Goal: Information Seeking & Learning: Learn about a topic

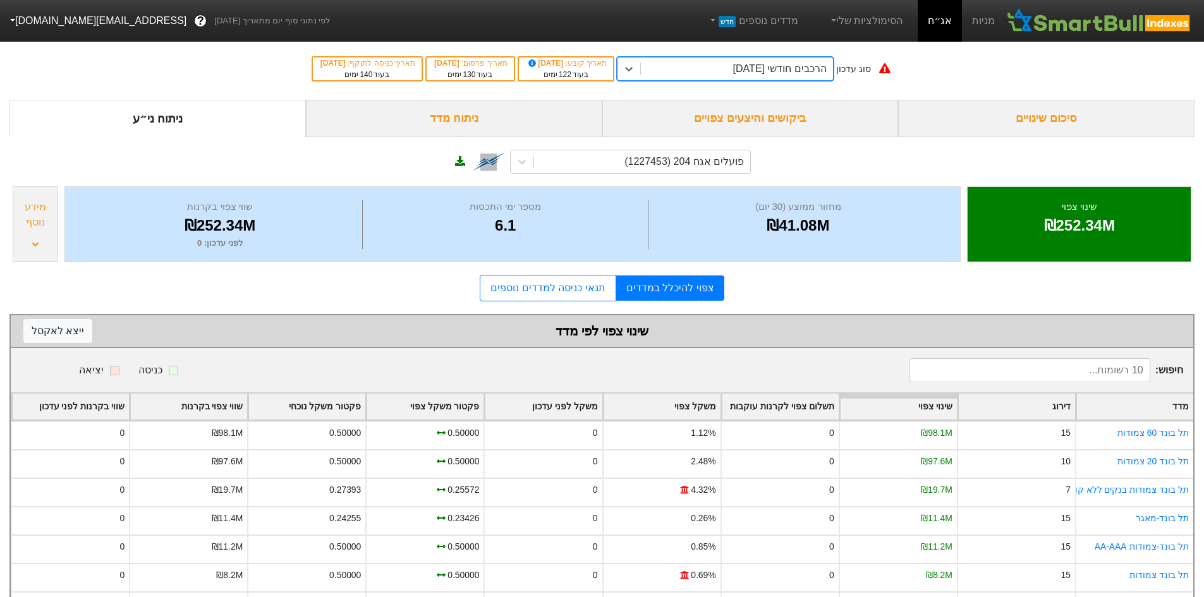
click at [763, 83] on div "סוג עדכון option הרכבים חודשי [DATE], selected. 0 results available. Select is …" at bounding box center [602, 69] width 1204 height 62
click at [765, 71] on div "הרכבים חודשי [DATE]" at bounding box center [780, 68] width 94 height 15
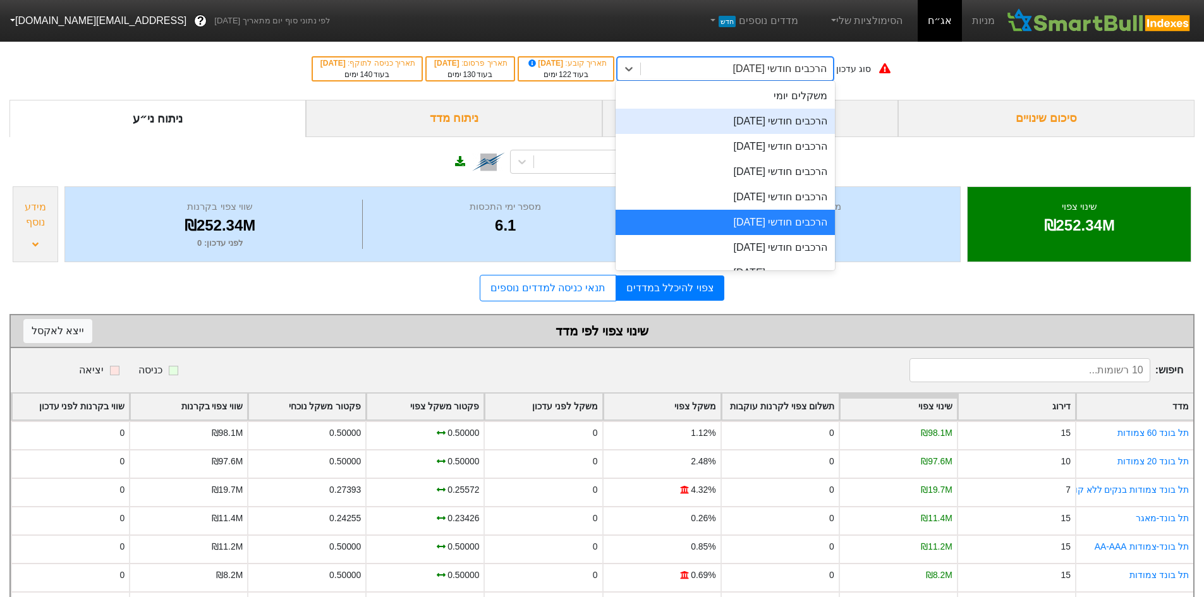
click at [787, 99] on div "משקלים יומי" at bounding box center [724, 95] width 219 height 25
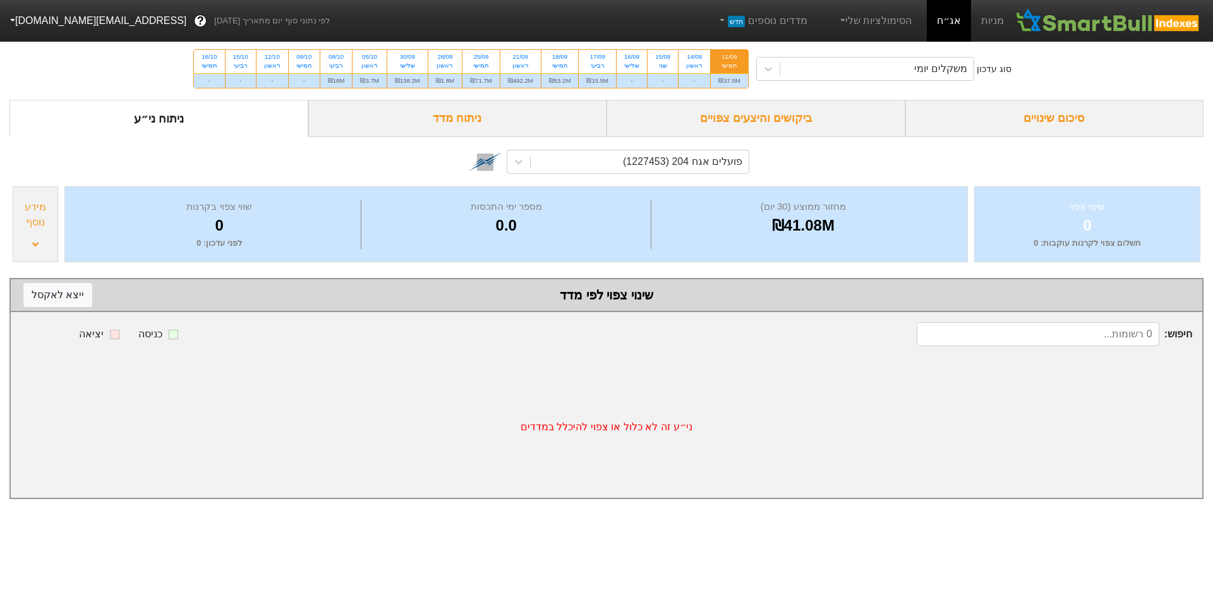
click at [715, 123] on div "ביקושים והיצעים צפויים" at bounding box center [756, 118] width 299 height 37
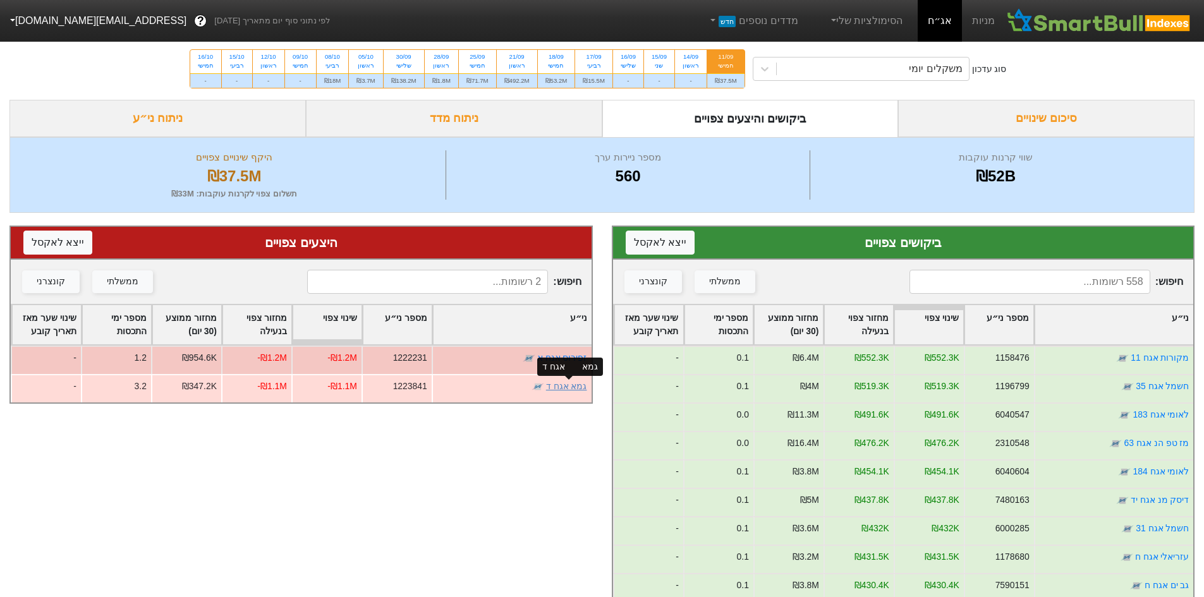
click at [560, 382] on link "גמא אגח ד" at bounding box center [566, 386] width 41 height 10
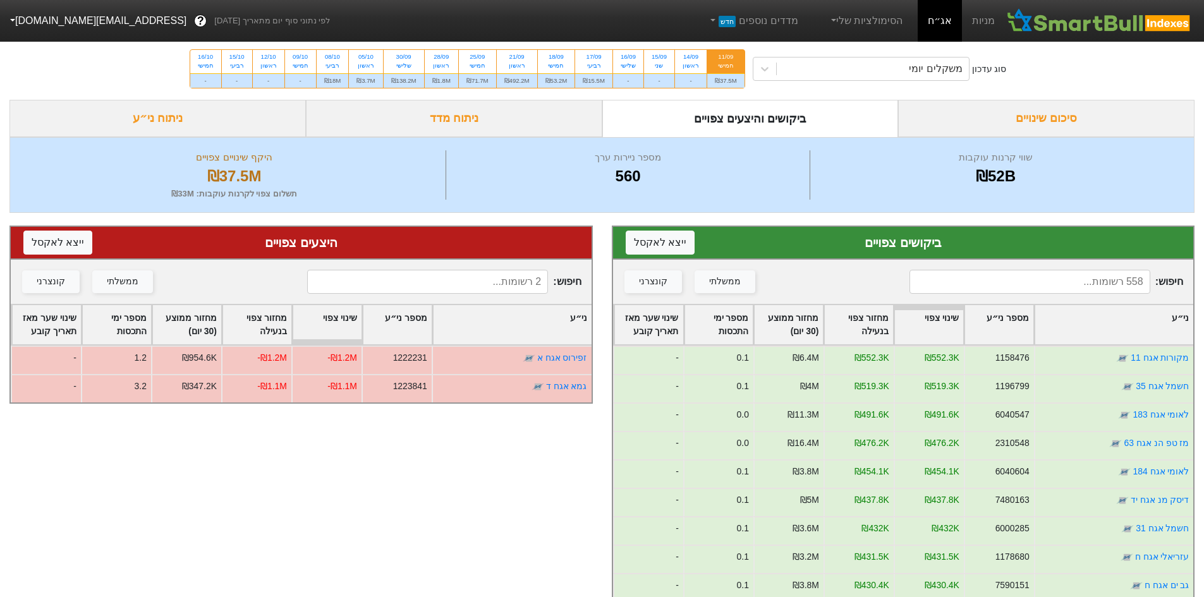
click at [1054, 121] on div "סיכום שינויים" at bounding box center [1046, 118] width 296 height 37
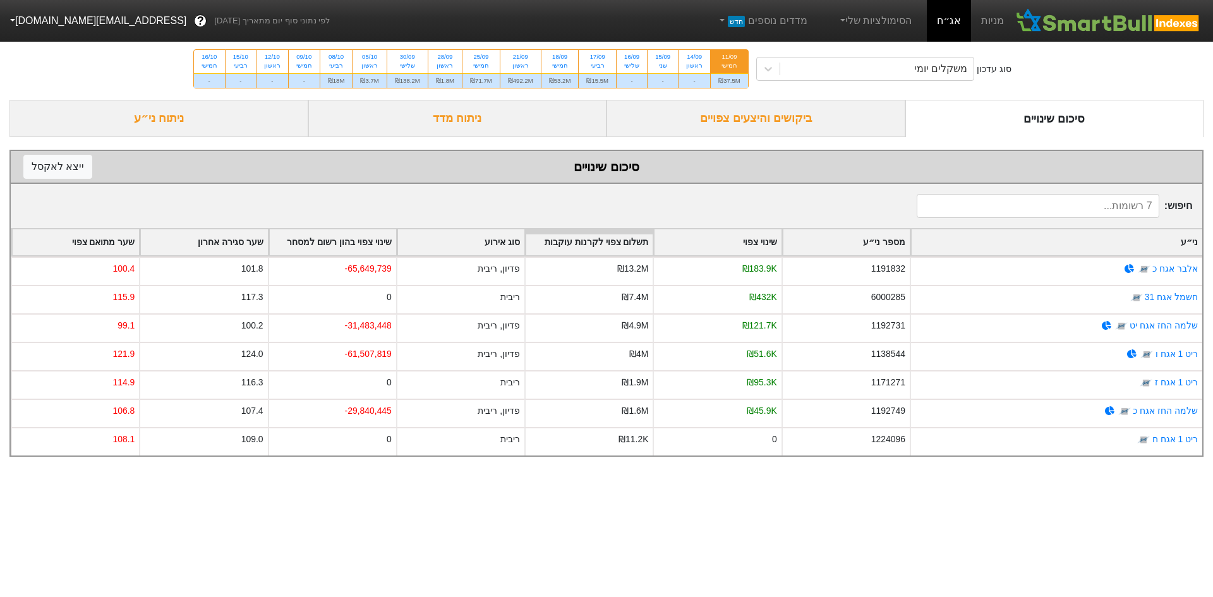
click at [345, 231] on div "שינוי צפוי בהון רשום למסחר" at bounding box center [332, 242] width 127 height 26
click at [880, 469] on html "מניות אג״ח הסימולציות שלי מדדים נוספים חדש לפי נתוני סוף יום מתאריך [DATE] ? [E…" at bounding box center [606, 234] width 1213 height 469
click at [614, 63] on div "17/09 רביעי" at bounding box center [597, 61] width 37 height 23
click at [598, 58] on input "17/09 רביעי ₪15.5M" at bounding box center [594, 54] width 8 height 8
radio input "true"
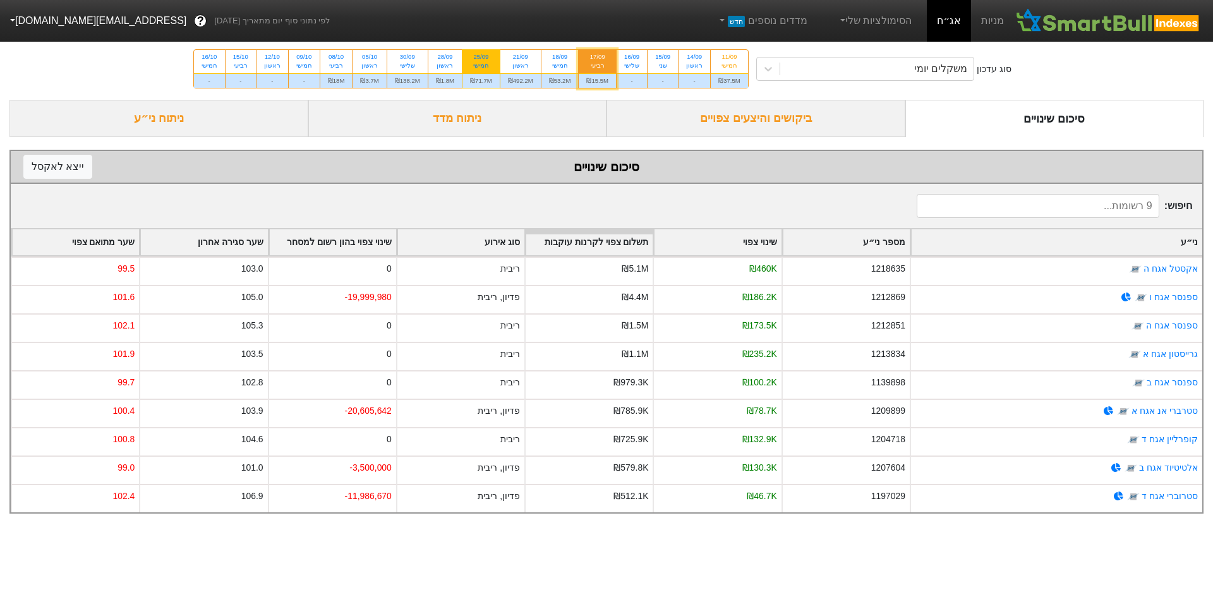
click at [497, 61] on div "25/09 חמישי" at bounding box center [481, 61] width 37 height 23
click at [481, 58] on input "25/09 חמישי ₪71.7M" at bounding box center [477, 54] width 8 height 8
radio input "true"
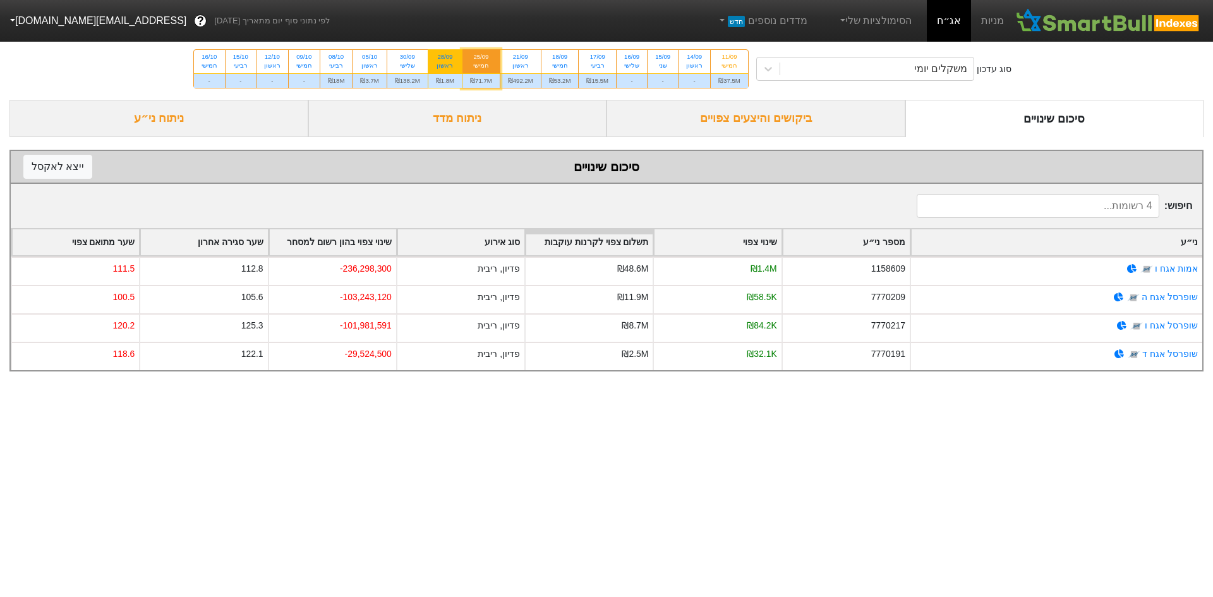
click at [452, 57] on div "28/09" at bounding box center [445, 56] width 18 height 9
click at [445, 57] on input "28/09 ראשון ₪1.8M" at bounding box center [441, 54] width 8 height 8
radio input "true"
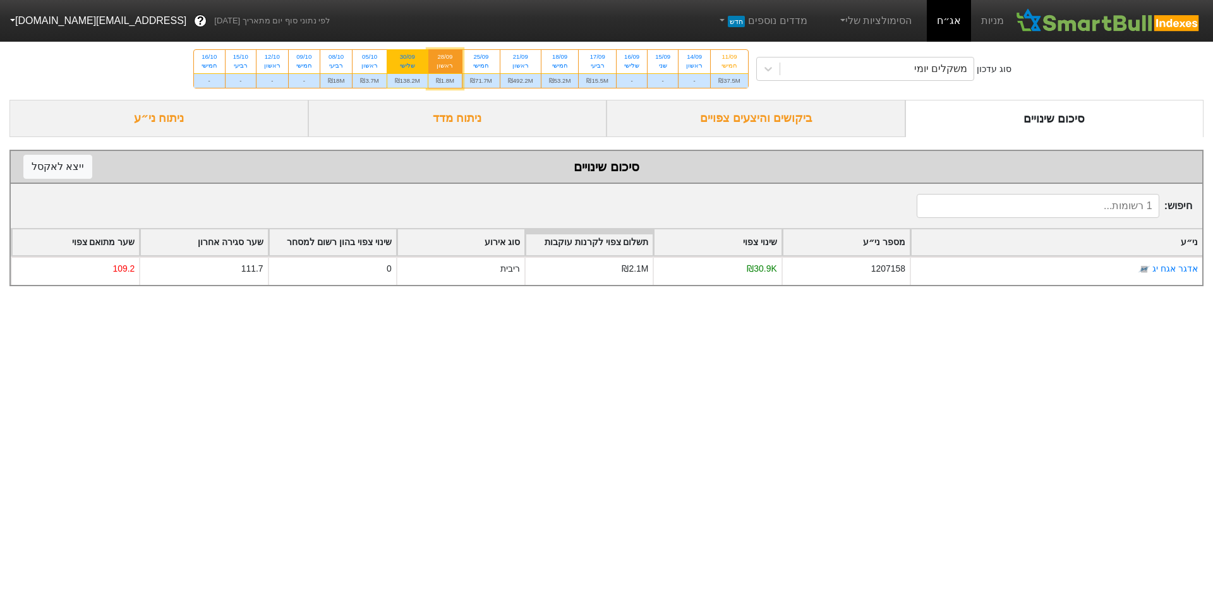
click at [416, 63] on div "שלישי" at bounding box center [407, 65] width 25 height 9
click at [408, 58] on input "30/09 שלישי ₪138.2M" at bounding box center [403, 54] width 8 height 8
radio input "true"
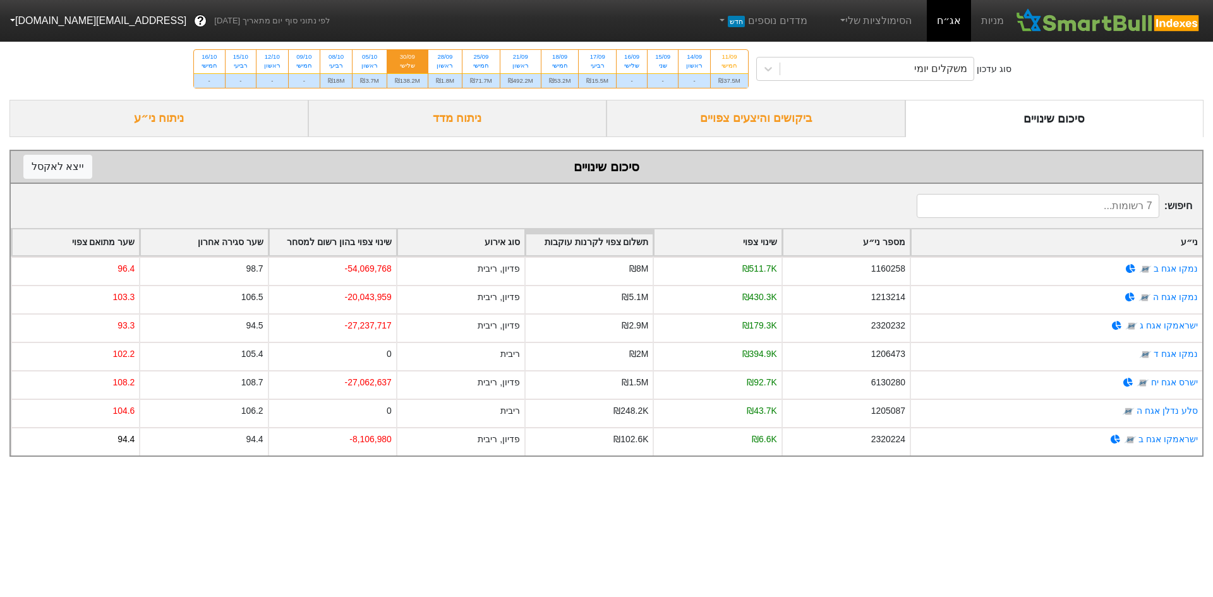
click at [769, 469] on html "מניות אג״ח הסימולציות שלי מדדים נוספים חדש לפי נתוני סוף יום מתאריך [DATE] ? [E…" at bounding box center [606, 234] width 1213 height 469
click at [885, 59] on div "משקלים יומי" at bounding box center [877, 68] width 194 height 23
click at [1062, 75] on div "סוג עדכון משקלים יומי 11/09 חמישי ₪37.5M 14/09 ראשון - 15/09 שני - 16/09 שלישי …" at bounding box center [606, 69] width 1213 height 62
click at [717, 111] on div "ביקושים והיצעים צפויים" at bounding box center [756, 118] width 299 height 37
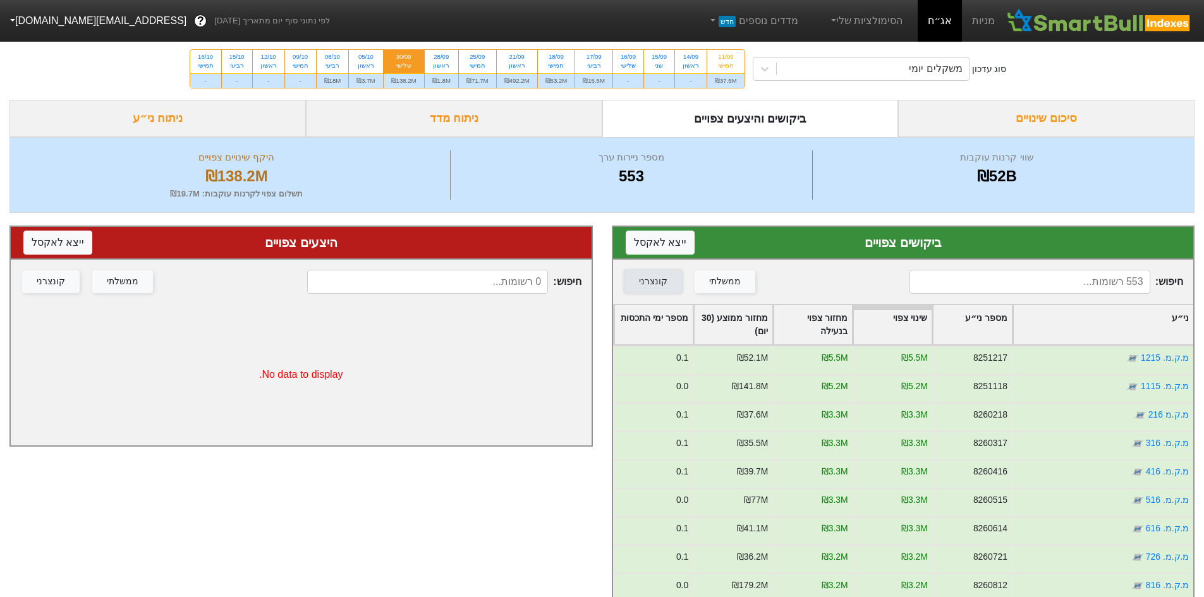
click at [677, 275] on button "קונצרני" at bounding box center [652, 281] width 57 height 23
click at [763, 66] on icon at bounding box center [764, 69] width 13 height 13
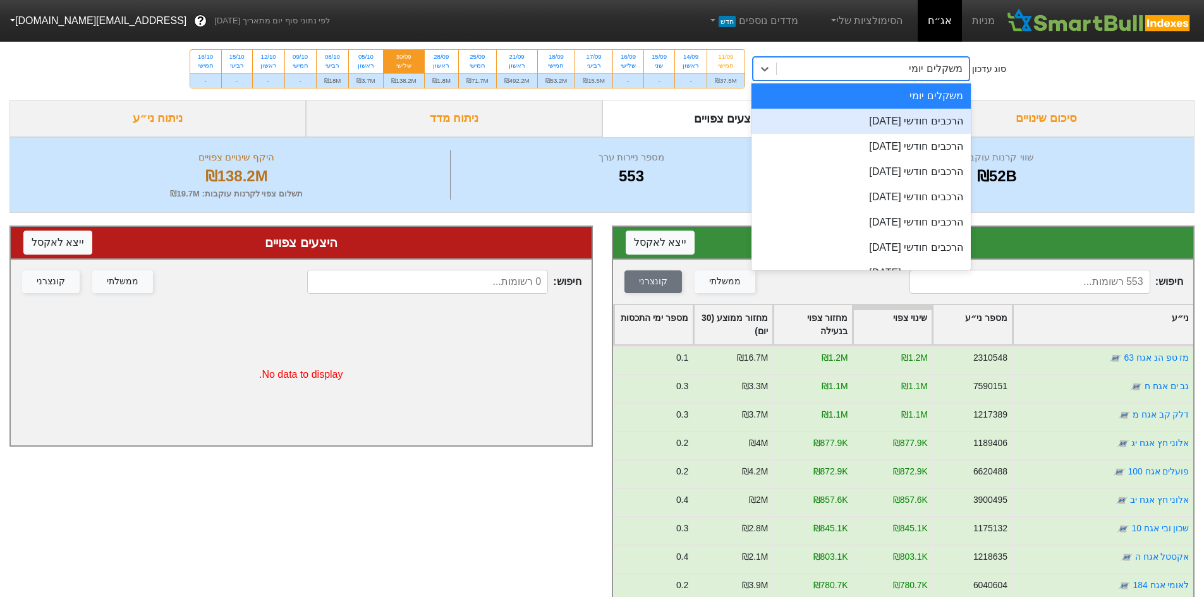
click at [882, 123] on div "הרכבים חודשי [DATE]" at bounding box center [860, 121] width 219 height 25
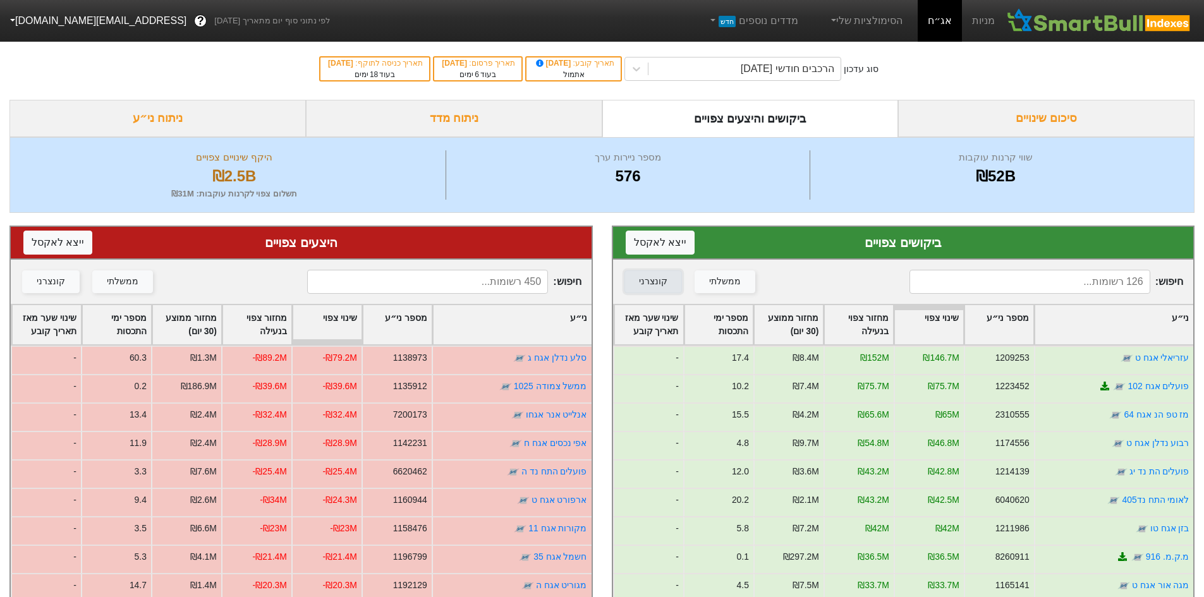
drag, startPoint x: 660, startPoint y: 278, endPoint x: 556, endPoint y: 273, distance: 104.4
click at [660, 278] on div "קונצרני" at bounding box center [653, 282] width 28 height 14
click at [31, 282] on button "קונצרני" at bounding box center [50, 281] width 57 height 23
click at [198, 115] on div "ניתוח ני״ע" at bounding box center [157, 118] width 296 height 37
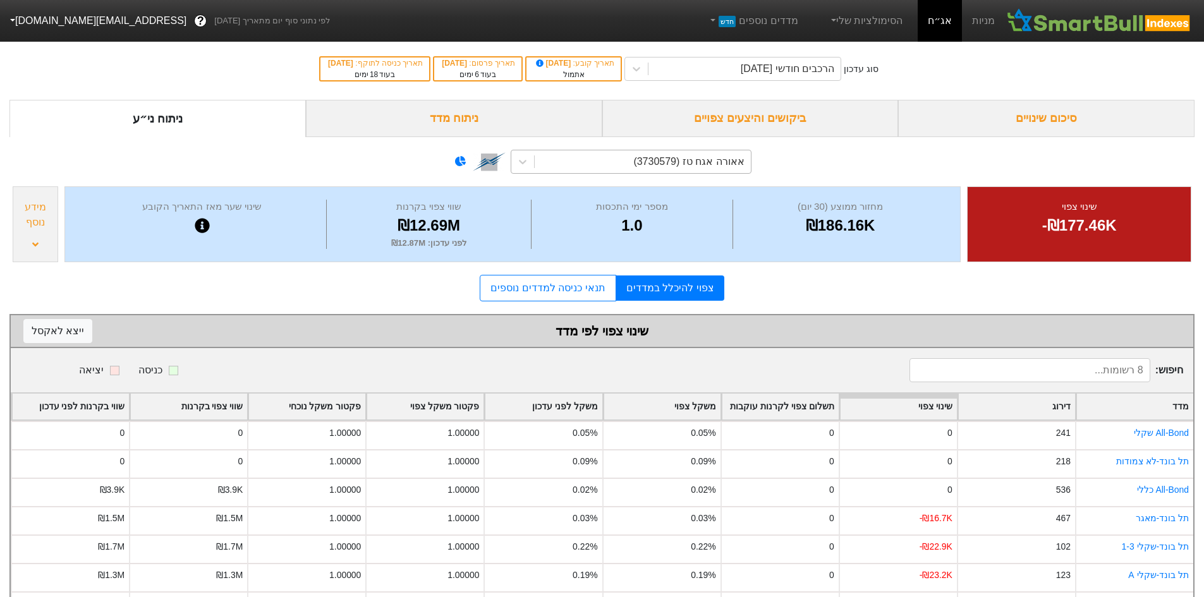
click at [540, 162] on div "אאורה אגח טז (3730579)" at bounding box center [643, 161] width 216 height 23
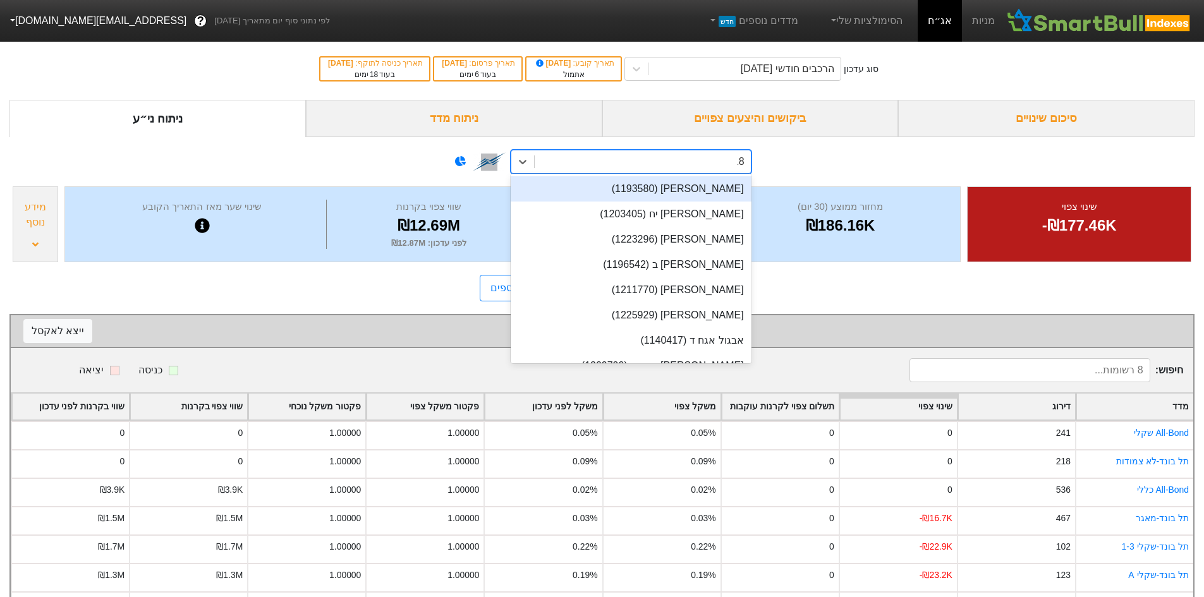
type input "188"
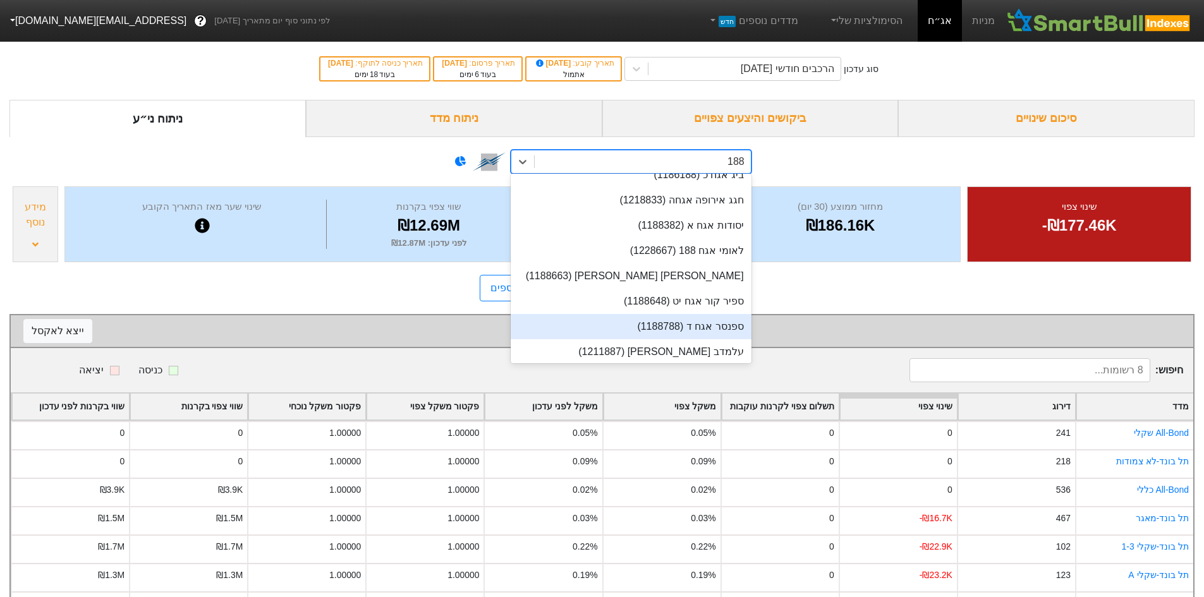
scroll to position [1, 0]
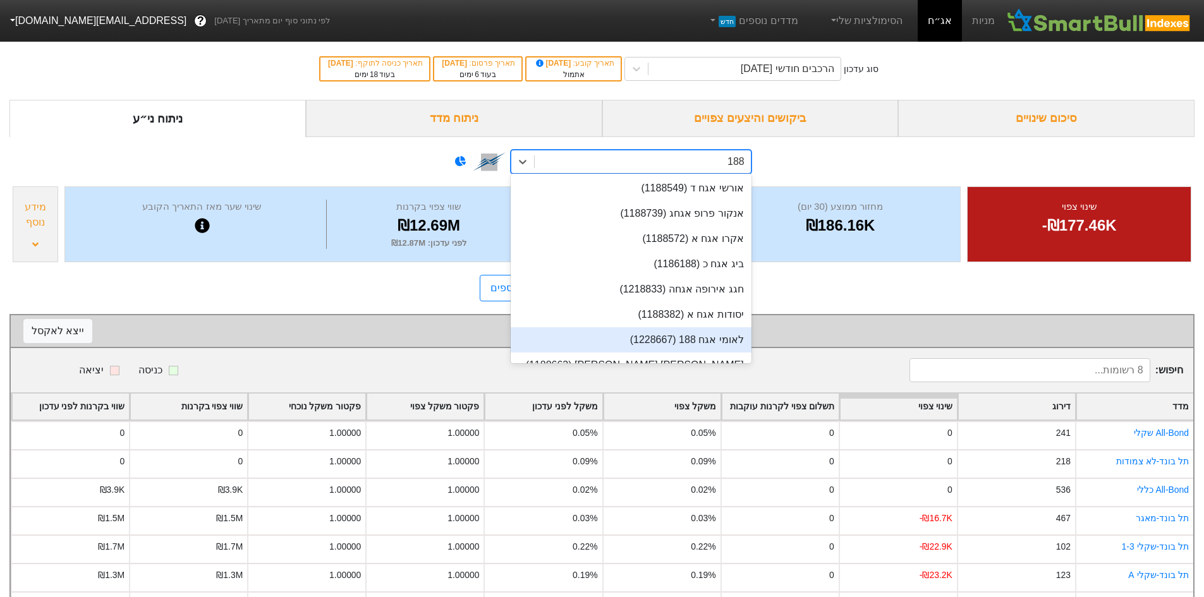
click at [723, 334] on div "לאומי אגח 188 (1228667)" at bounding box center [631, 339] width 241 height 25
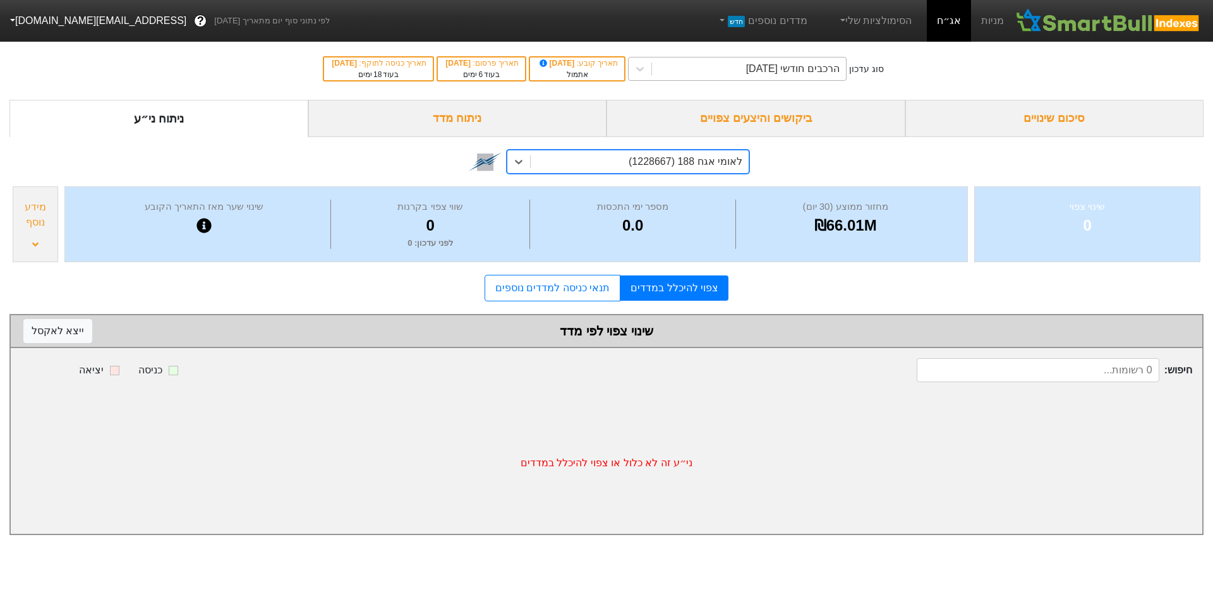
click at [822, 57] on div "הרכבים חודשי [DATE]" at bounding box center [749, 68] width 194 height 23
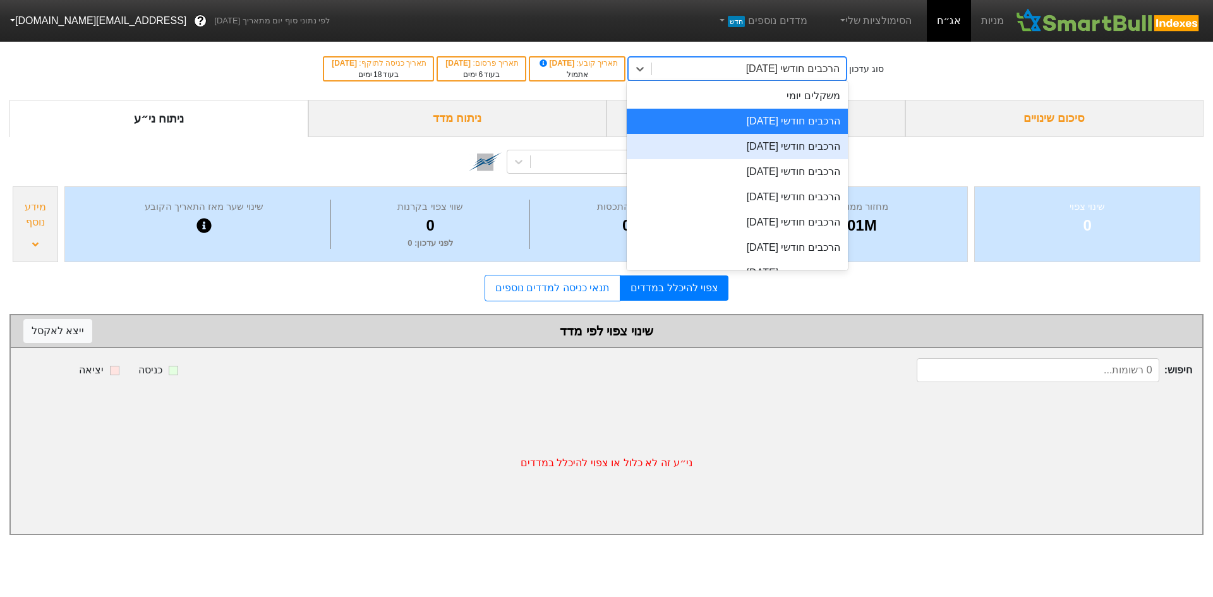
click at [811, 154] on div "הרכבים חודשי [DATE]" at bounding box center [737, 146] width 221 height 25
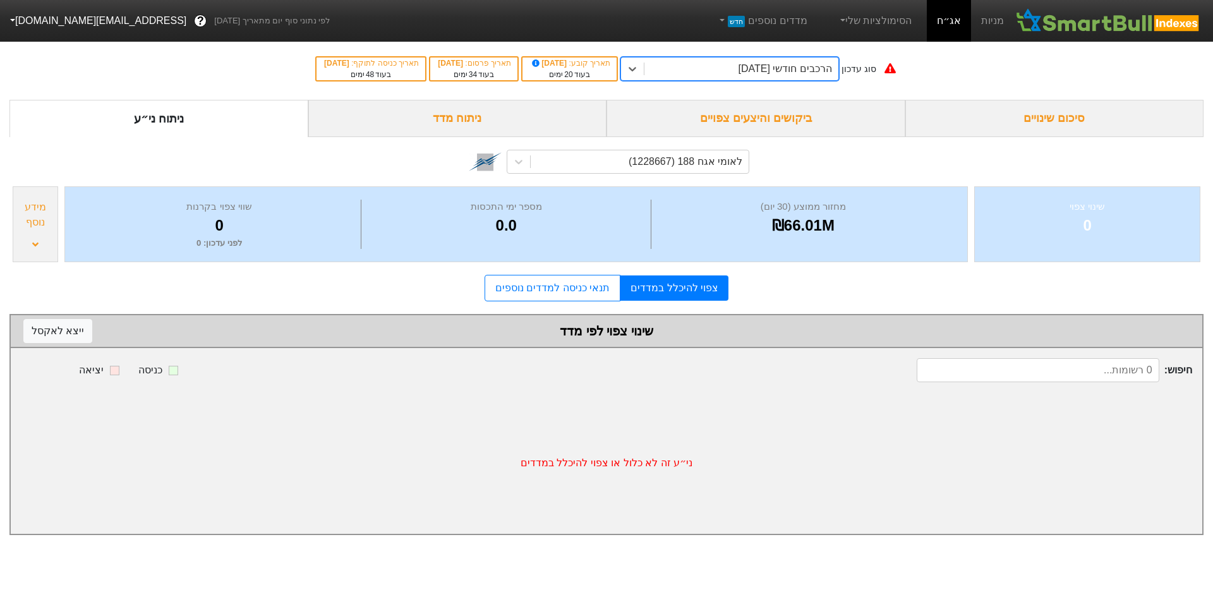
click at [738, 73] on div "הרכבים חודשי [DATE]" at bounding box center [785, 68] width 94 height 15
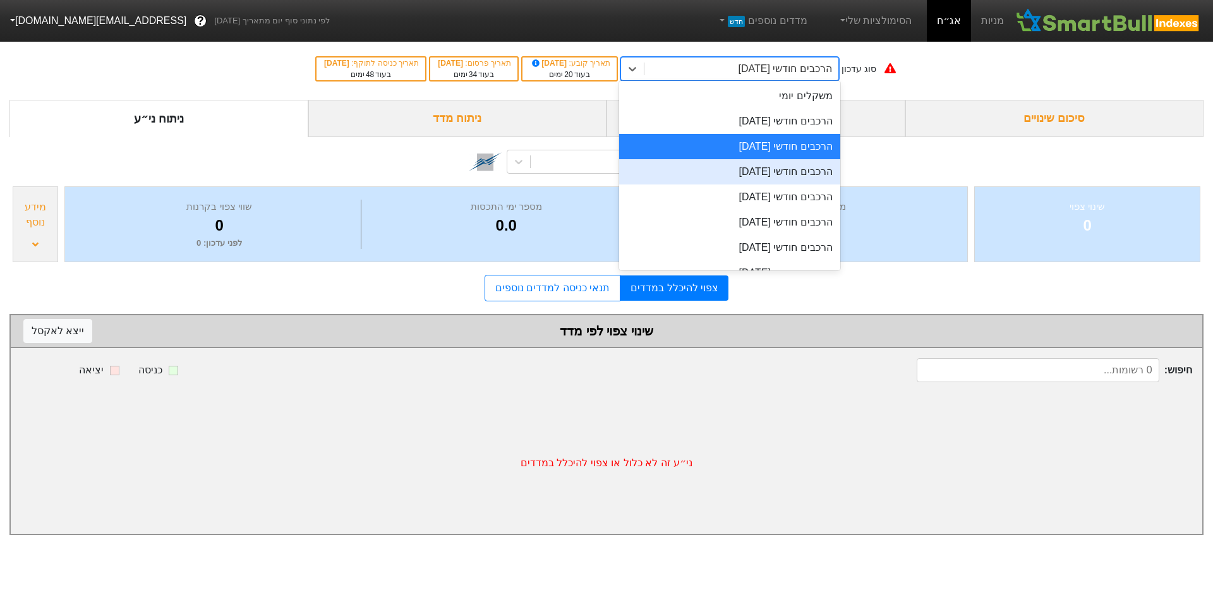
click at [763, 171] on div "הרכבים חודשי [DATE]" at bounding box center [729, 171] width 221 height 25
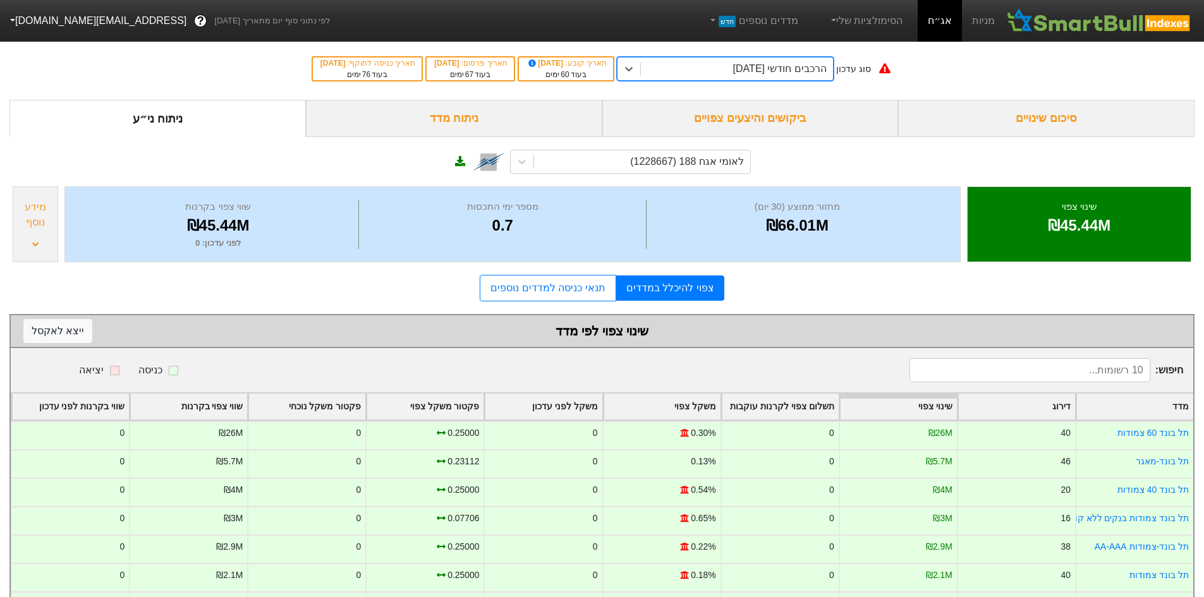
click at [758, 72] on div "הרכבים חודשי [DATE]" at bounding box center [780, 68] width 94 height 15
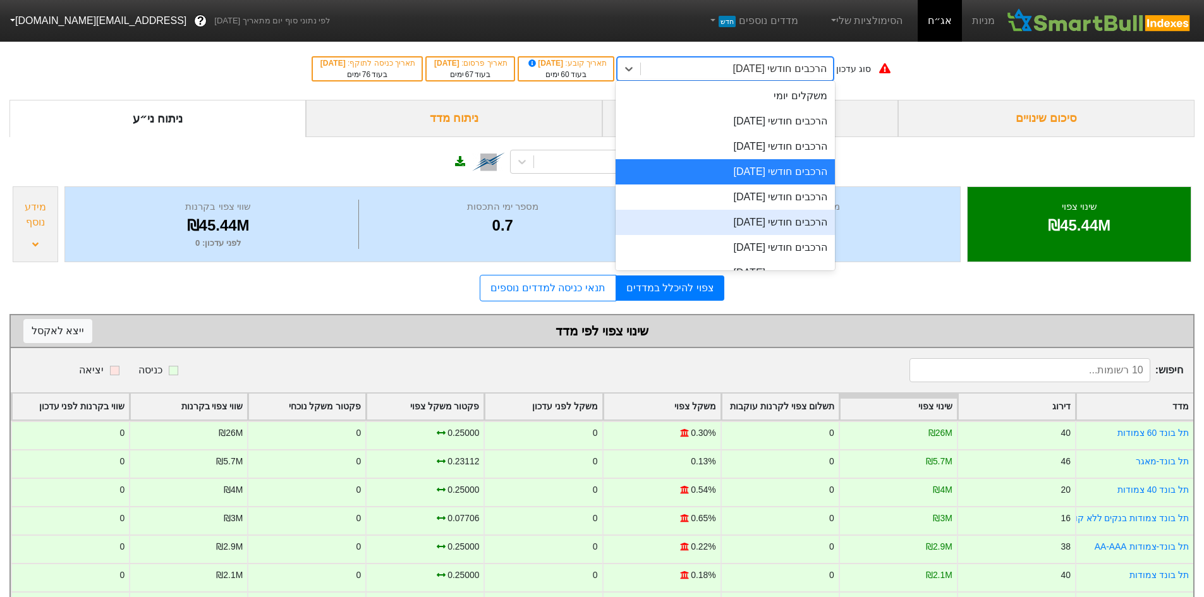
scroll to position [43, 0]
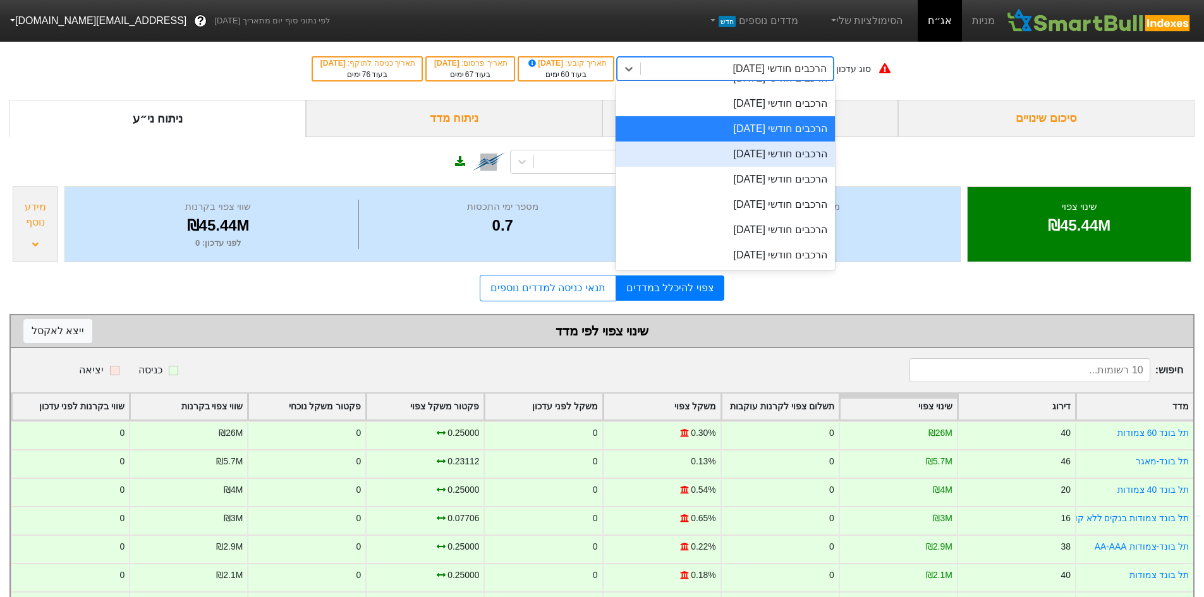
click at [770, 154] on div "הרכבים חודשי [DATE]" at bounding box center [724, 154] width 219 height 25
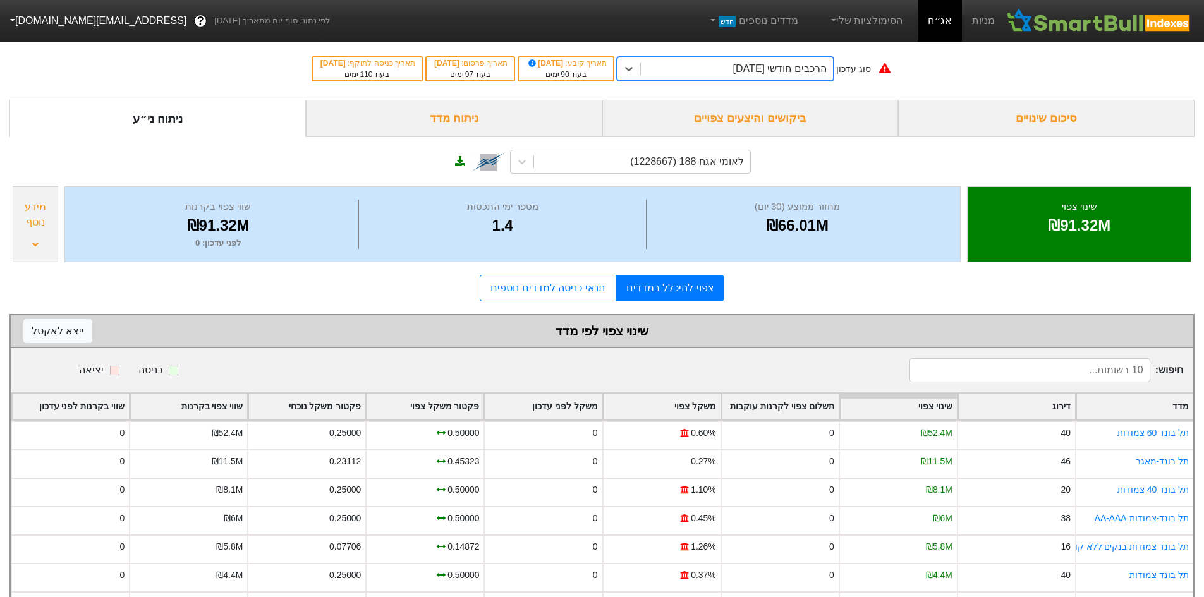
click at [737, 70] on div "הרכבים חודשי [DATE]" at bounding box center [780, 68] width 94 height 15
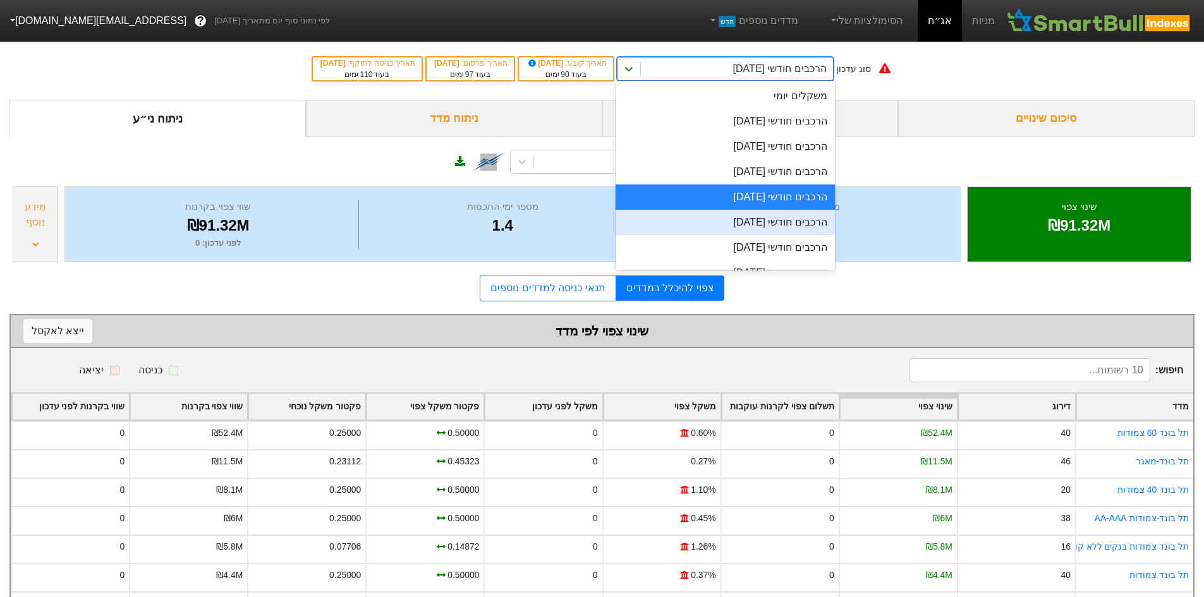
click at [768, 214] on div "הרכבים חודשי [DATE]" at bounding box center [724, 222] width 219 height 25
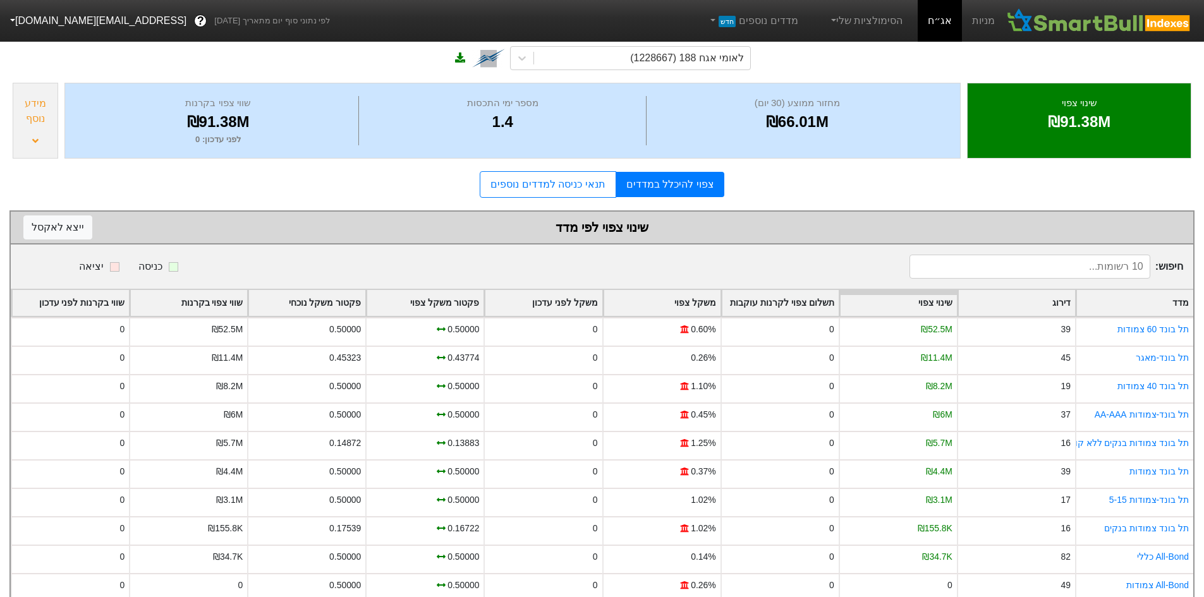
scroll to position [131, 0]
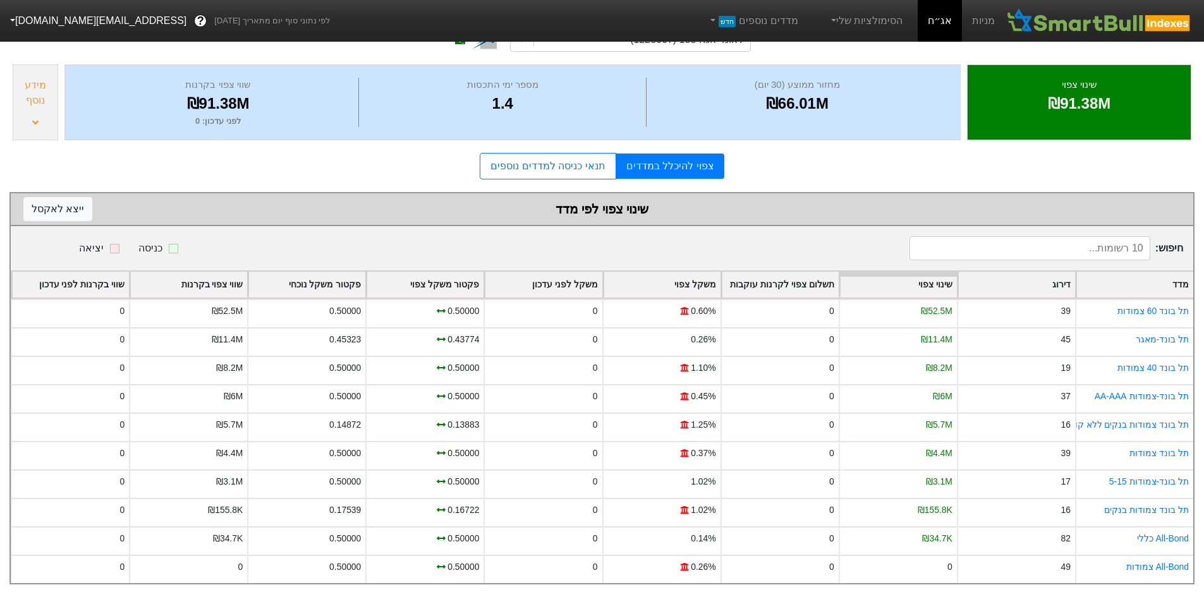
click at [226, 277] on div "שווי צפוי בקרנות" at bounding box center [188, 285] width 117 height 26
click at [227, 272] on div "שווי צפוי בקרנות" at bounding box center [188, 285] width 117 height 26
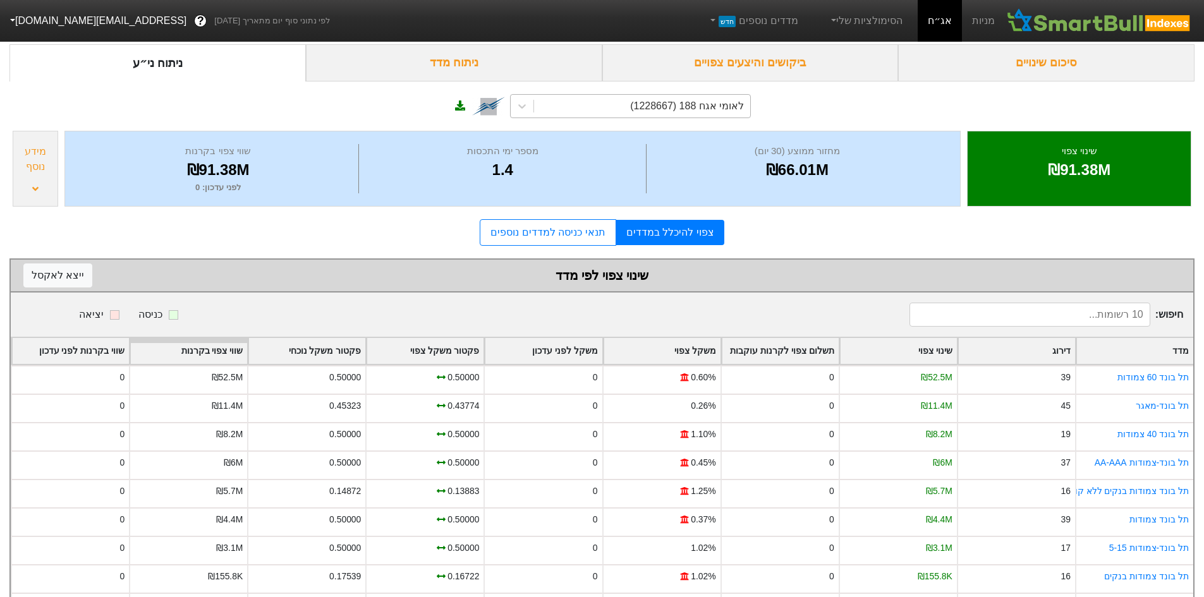
scroll to position [0, 0]
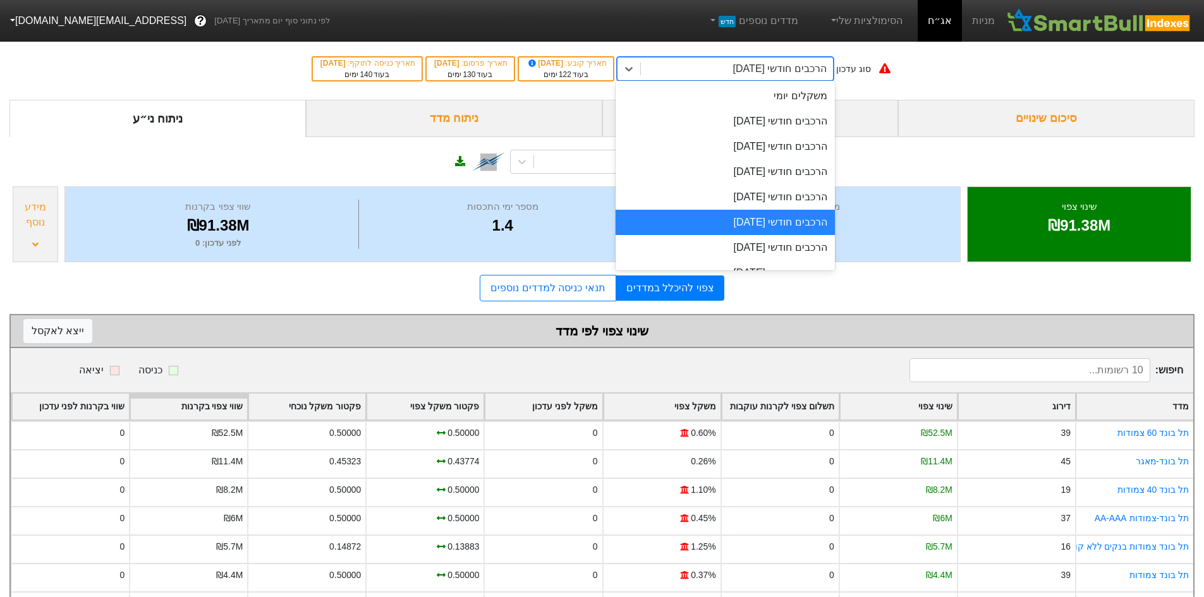
click at [751, 70] on div "הרכבים חודשי [DATE]" at bounding box center [780, 68] width 94 height 15
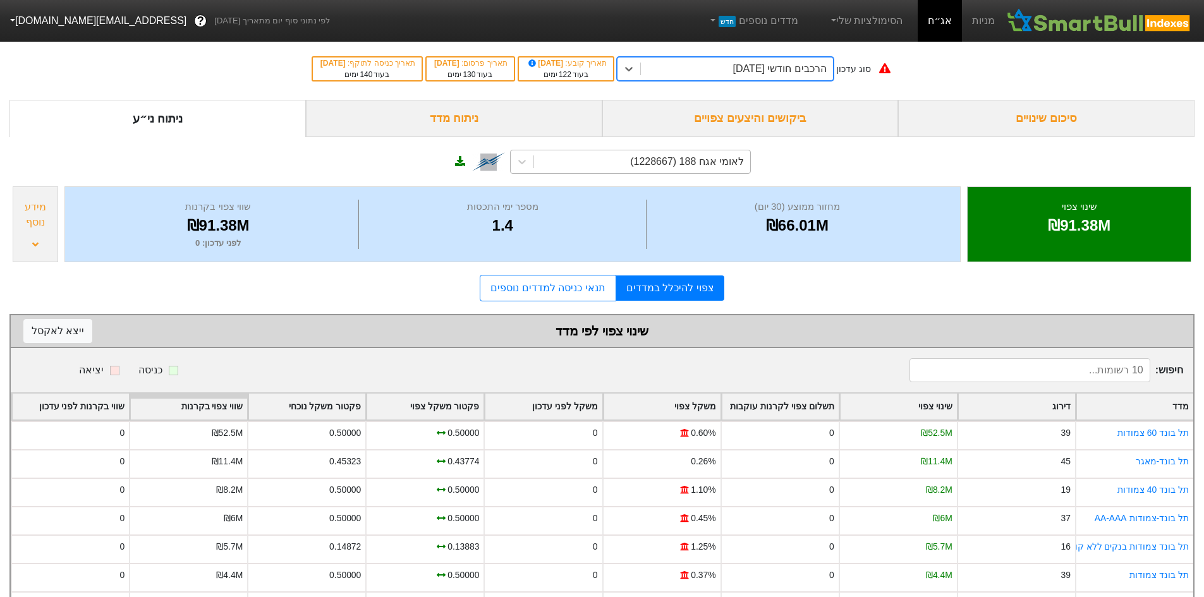
click at [698, 173] on div "לאומי אגח 188 (1228667)" at bounding box center [630, 162] width 241 height 24
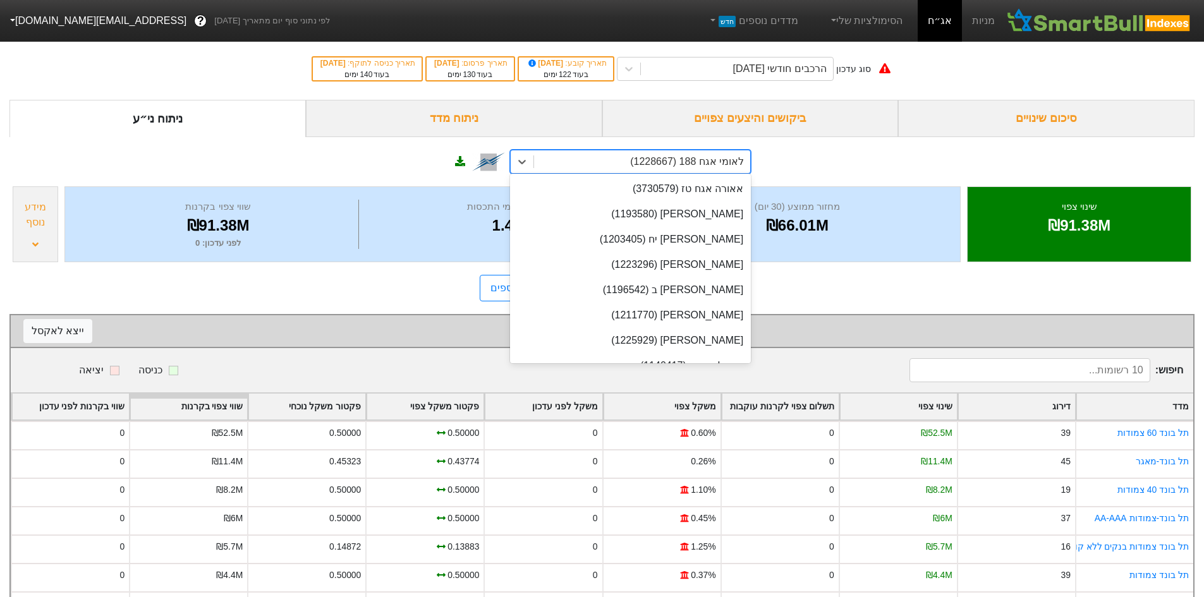
scroll to position [11346, 0]
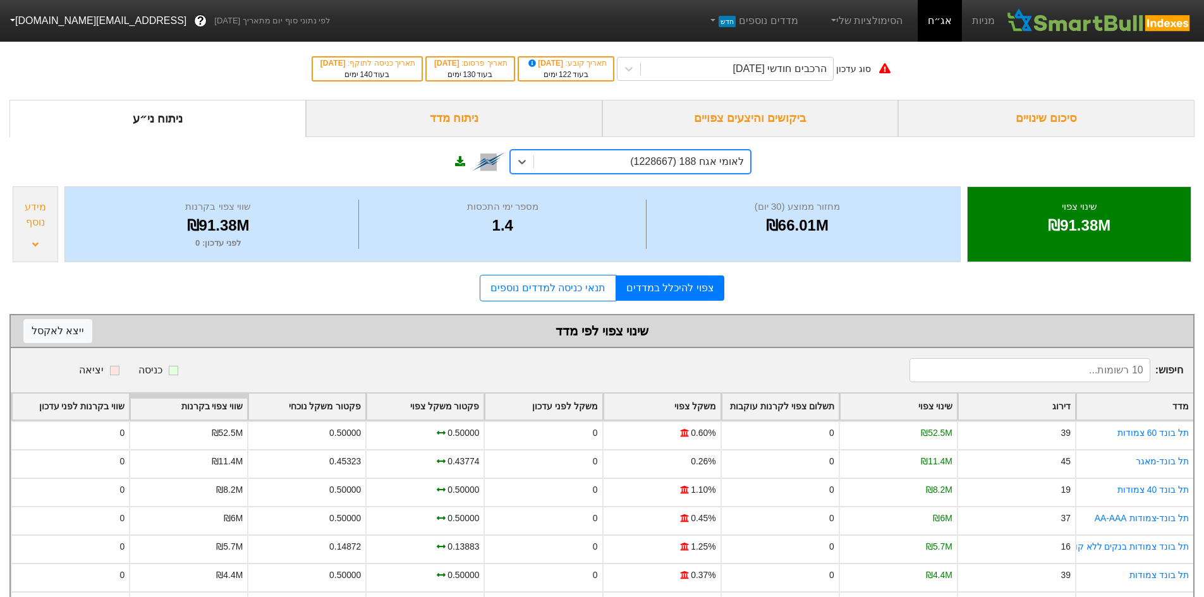
click at [699, 171] on div "לאומי אגח 188 (1228667)" at bounding box center [642, 161] width 216 height 23
click at [738, 71] on div "הרכבים חודשי [DATE]" at bounding box center [780, 68] width 94 height 15
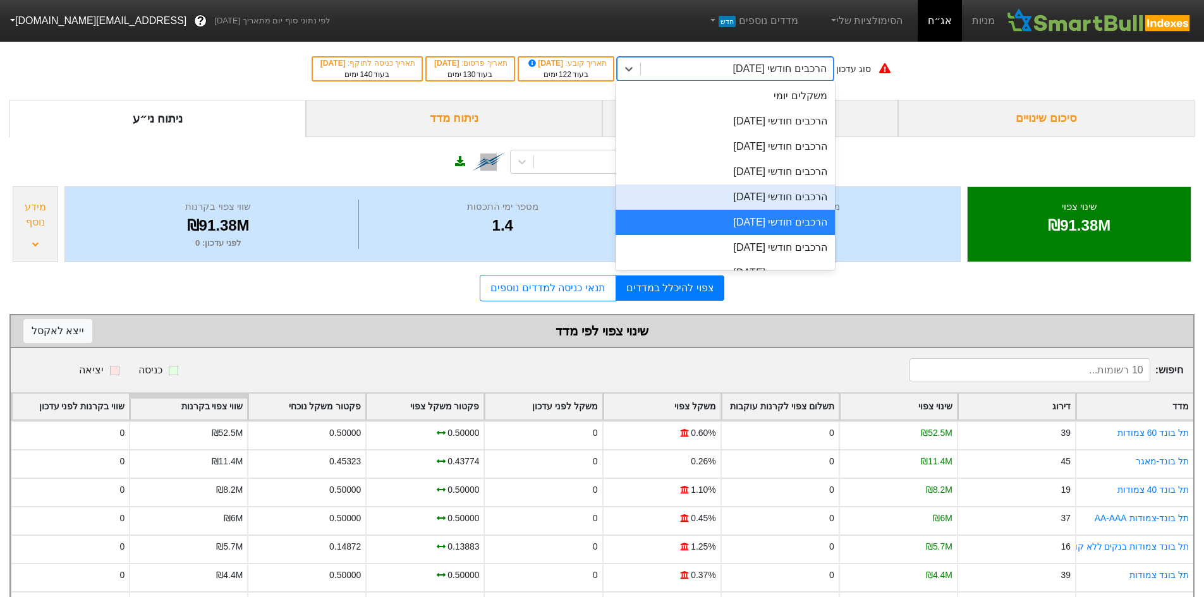
click at [756, 188] on div "הרכבים חודשי [DATE]" at bounding box center [724, 197] width 219 height 25
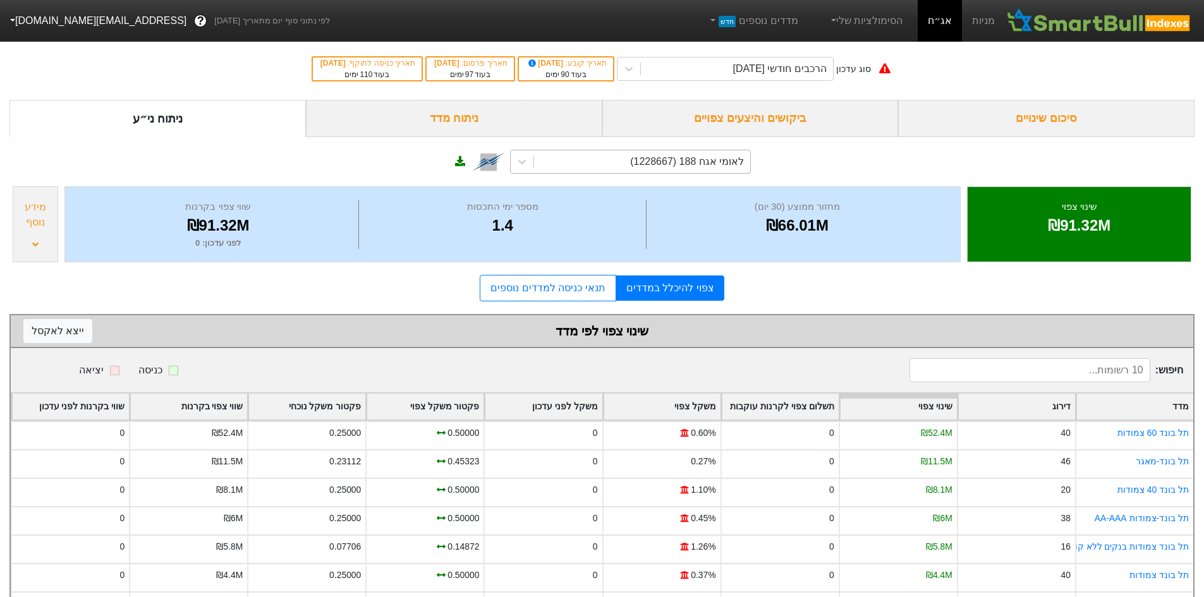
click at [702, 150] on div "לאומי אגח 188 (1228667)" at bounding box center [630, 162] width 241 height 24
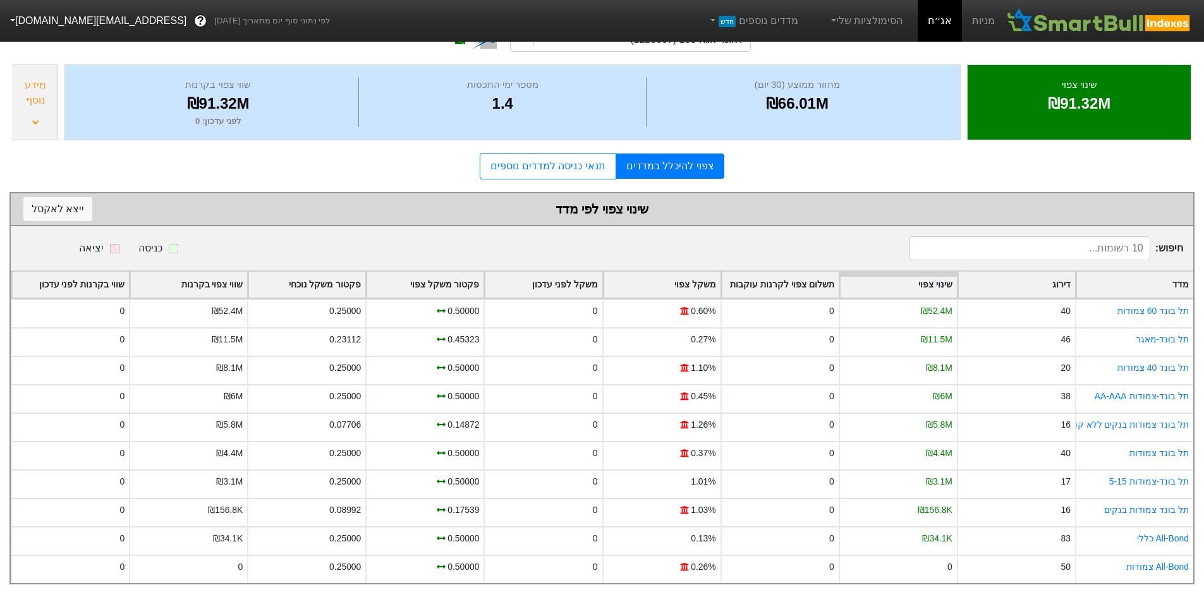
scroll to position [131, 0]
